Goal: Register for event/course

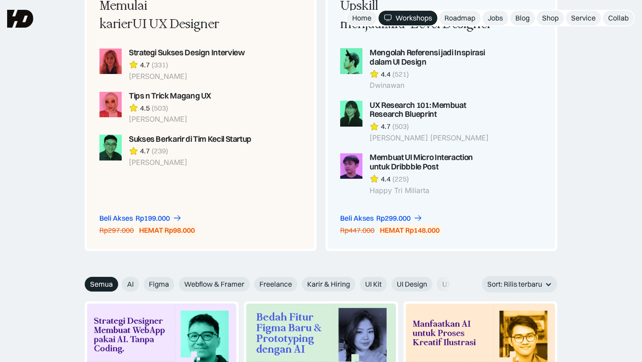
scroll to position [549, 0]
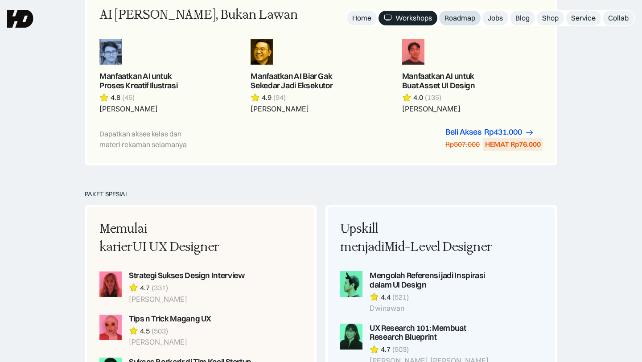
click at [461, 18] on div "Roadmap" at bounding box center [459, 17] width 31 height 9
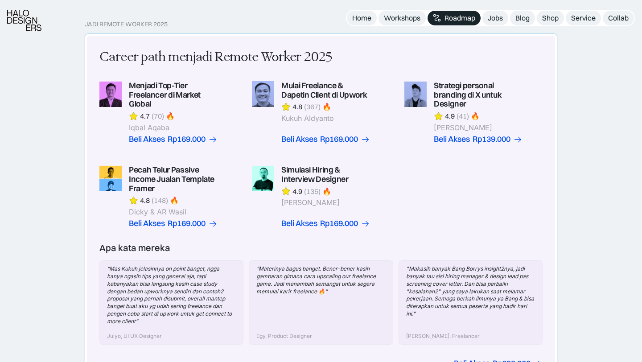
scroll to position [220, 0]
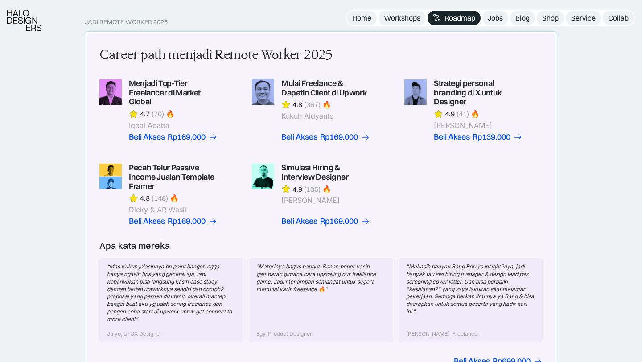
click at [330, 93] on link at bounding box center [321, 110] width 138 height 63
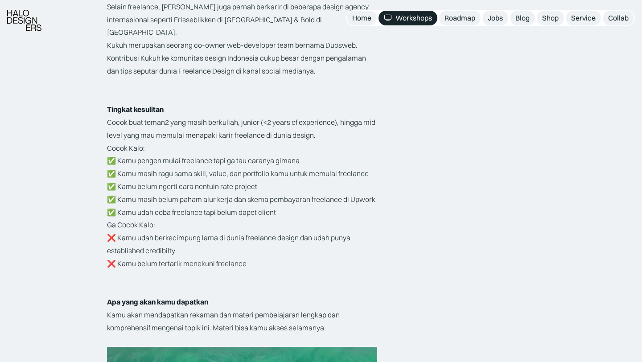
scroll to position [1546, 0]
